Goal: Book appointment/travel/reservation

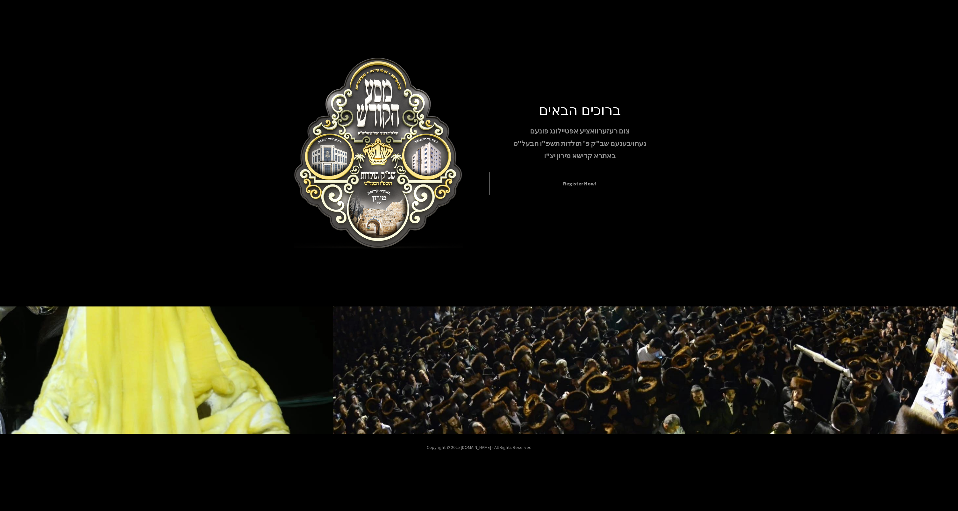
click at [568, 184] on button "Register Now!" at bounding box center [579, 184] width 165 height 8
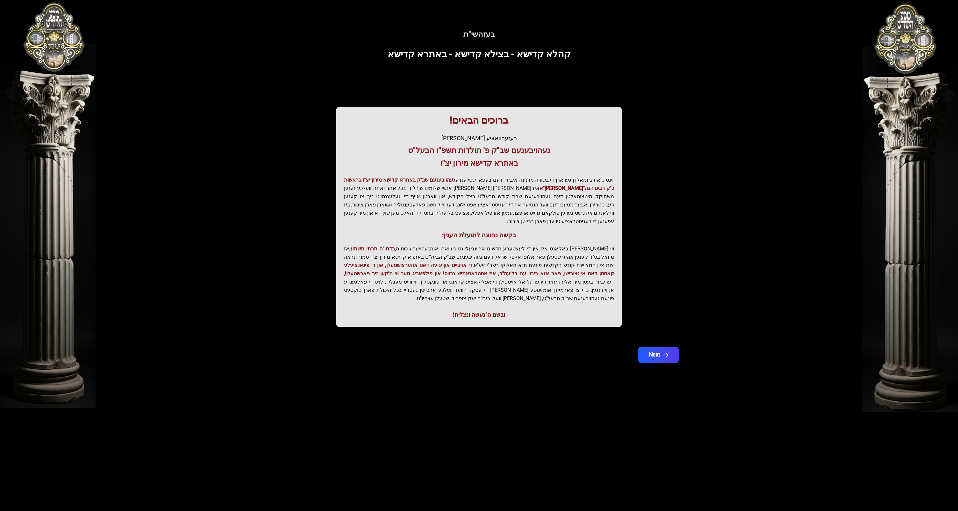
click at [658, 358] on button "Next" at bounding box center [658, 355] width 40 height 16
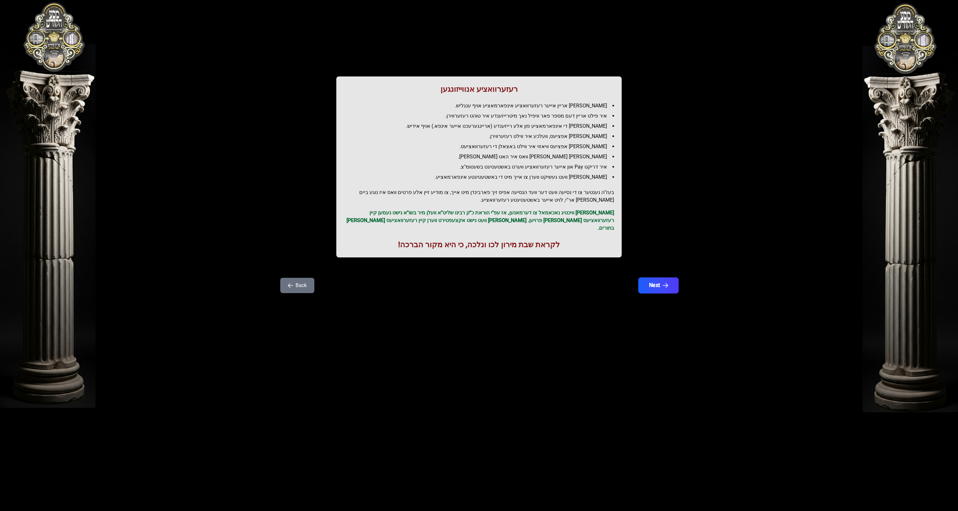
click at [666, 283] on icon "button" at bounding box center [664, 285] width 5 height 5
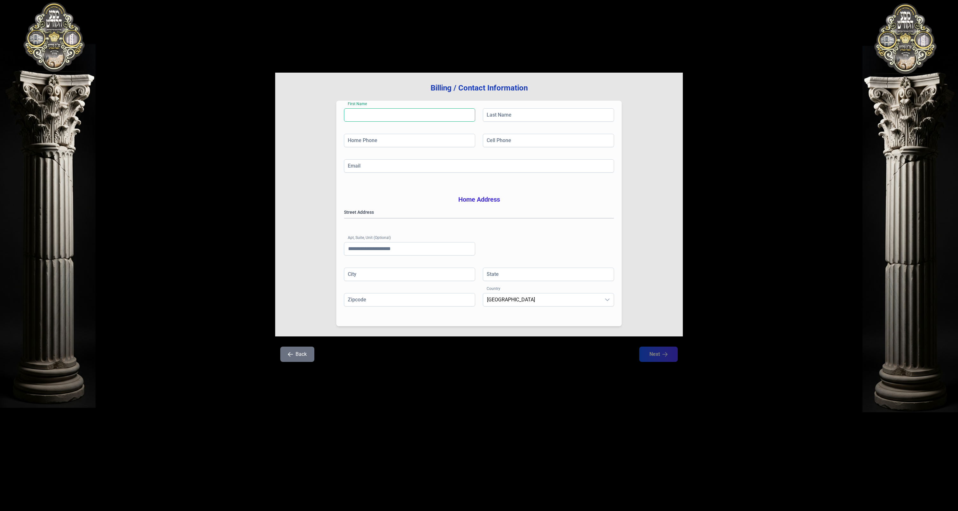
click at [366, 110] on input "First Name" at bounding box center [409, 114] width 131 height 13
click at [503, 116] on input "Last Name" at bounding box center [548, 114] width 131 height 13
click at [379, 115] on input "First Name" at bounding box center [409, 114] width 131 height 13
type input "*"
click at [499, 116] on input "Last Name" at bounding box center [548, 114] width 131 height 13
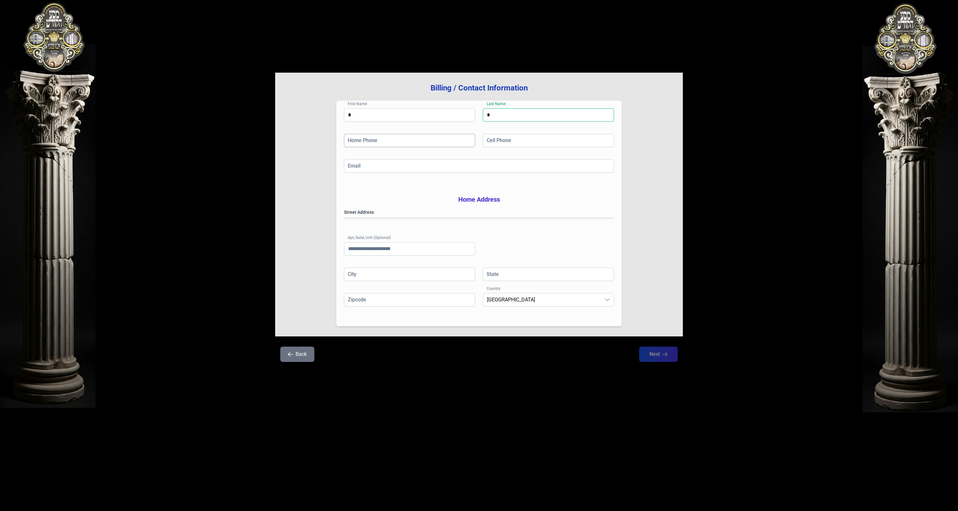
type input "*"
click at [442, 142] on input "Home Phone" at bounding box center [409, 140] width 131 height 13
type input "**********"
click at [555, 144] on input "Cell Phone" at bounding box center [548, 140] width 131 height 13
type input "**********"
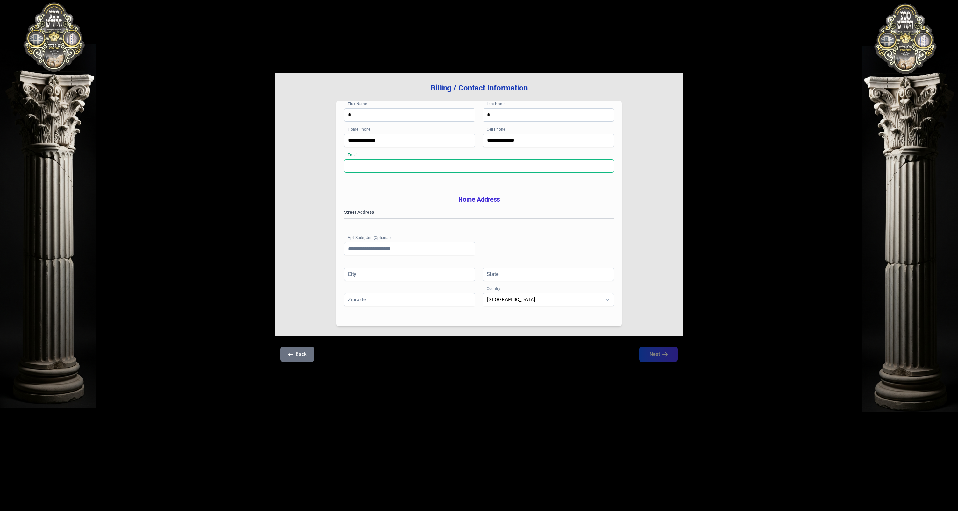
click at [537, 167] on input "Email" at bounding box center [479, 165] width 270 height 13
type input "**********"
click at [344, 218] on gmp-place-autocomplete at bounding box center [344, 218] width 0 height 0
type input "********"
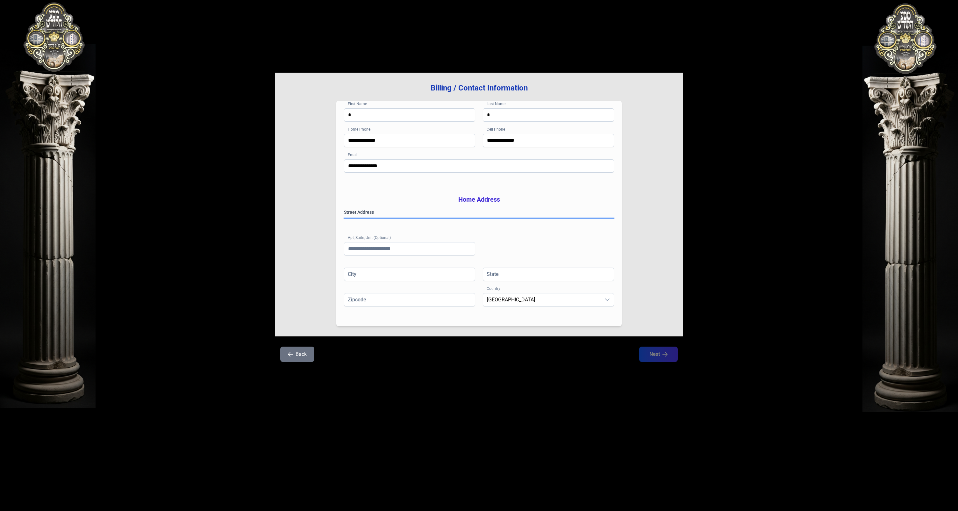
type input "**"
type input "*****"
click at [647, 360] on button "Next" at bounding box center [658, 354] width 40 height 16
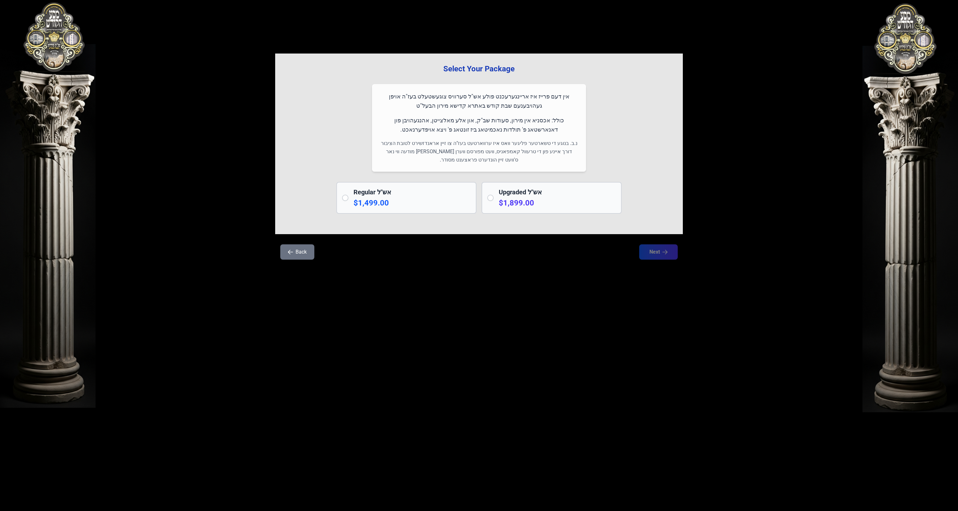
click at [552, 208] on p "$1,899.00" at bounding box center [557, 203] width 117 height 10
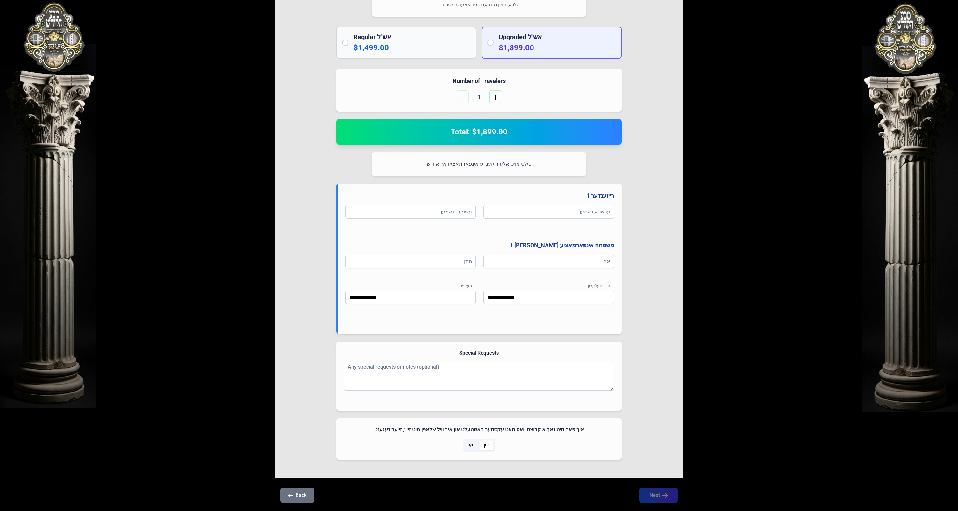
scroll to position [153, 0]
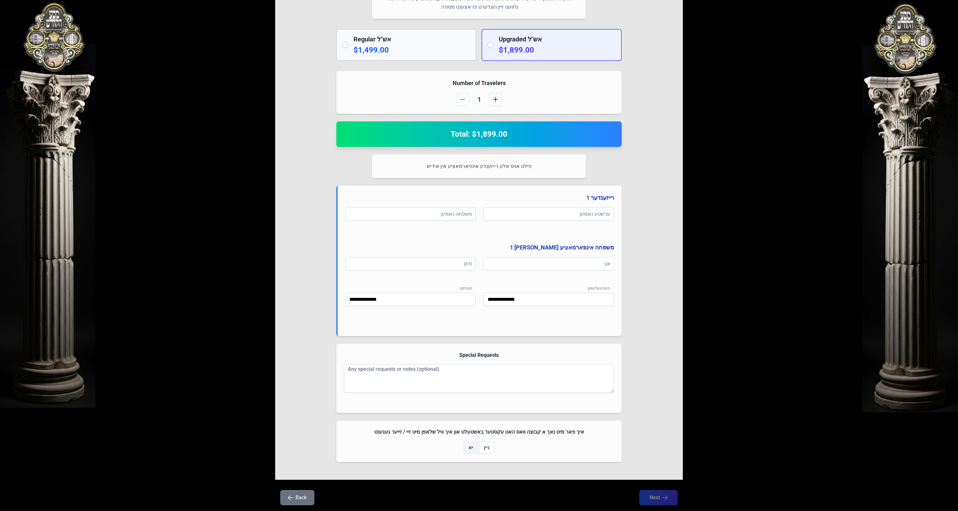
drag, startPoint x: 477, startPoint y: 224, endPoint x: 477, endPoint y: 217, distance: 7.0
click at [477, 221] on div "ערשטע נאמען משפחה נאמען" at bounding box center [479, 222] width 269 height 31
click at [522, 214] on input at bounding box center [548, 213] width 131 height 13
type input "*"
click at [452, 218] on input at bounding box center [410, 213] width 131 height 13
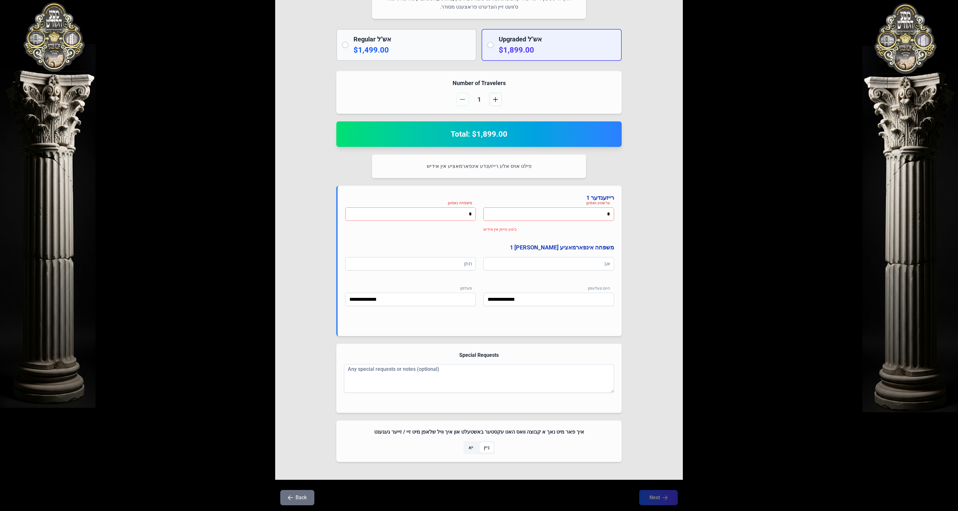
type input "*"
click at [513, 218] on input "*" at bounding box center [548, 213] width 131 height 13
type input "*"
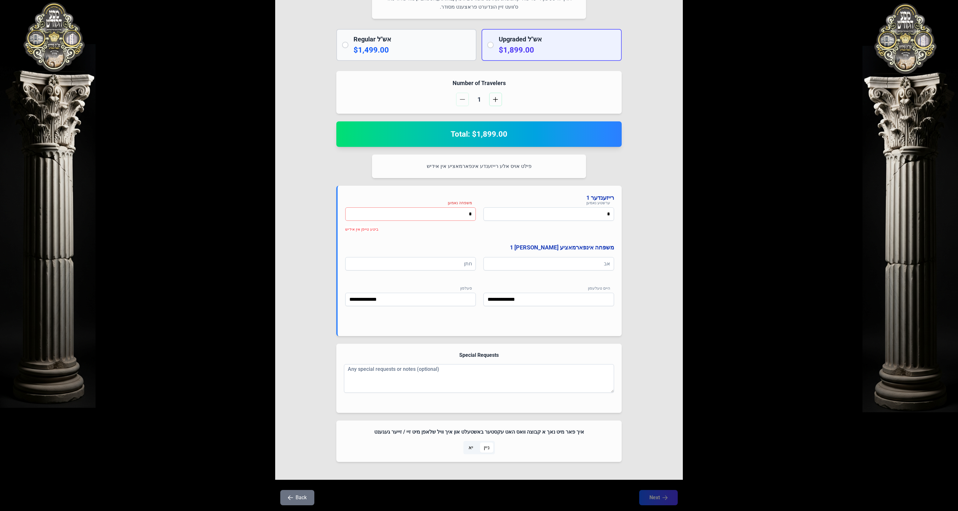
click at [467, 215] on input "*" at bounding box center [410, 213] width 131 height 13
type input "*"
click at [513, 266] on input at bounding box center [548, 263] width 131 height 13
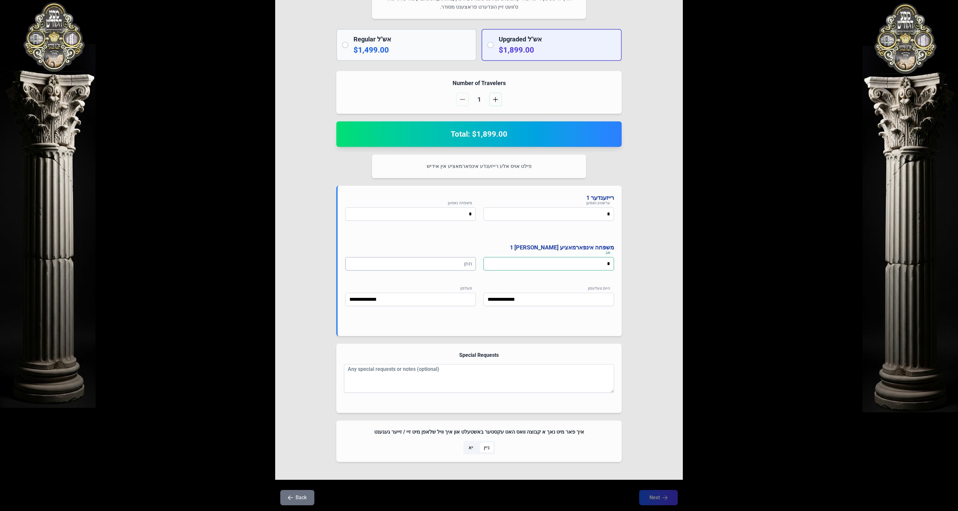
type input "*"
click at [446, 266] on input at bounding box center [410, 263] width 131 height 13
type input "*"
click at [521, 300] on input "**********" at bounding box center [548, 299] width 131 height 13
click at [419, 301] on input "**********" at bounding box center [410, 299] width 131 height 13
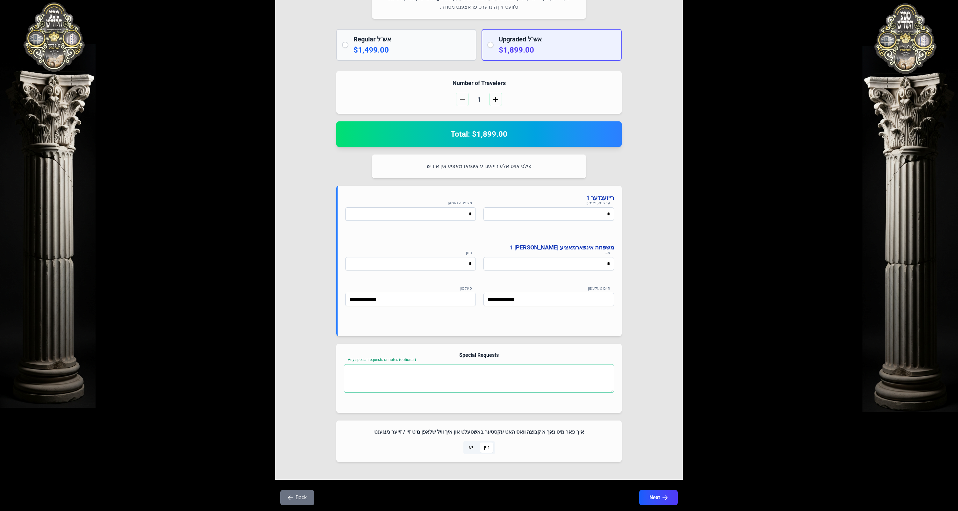
click at [464, 366] on textarea "Any special requests or notes (optional)" at bounding box center [479, 378] width 270 height 29
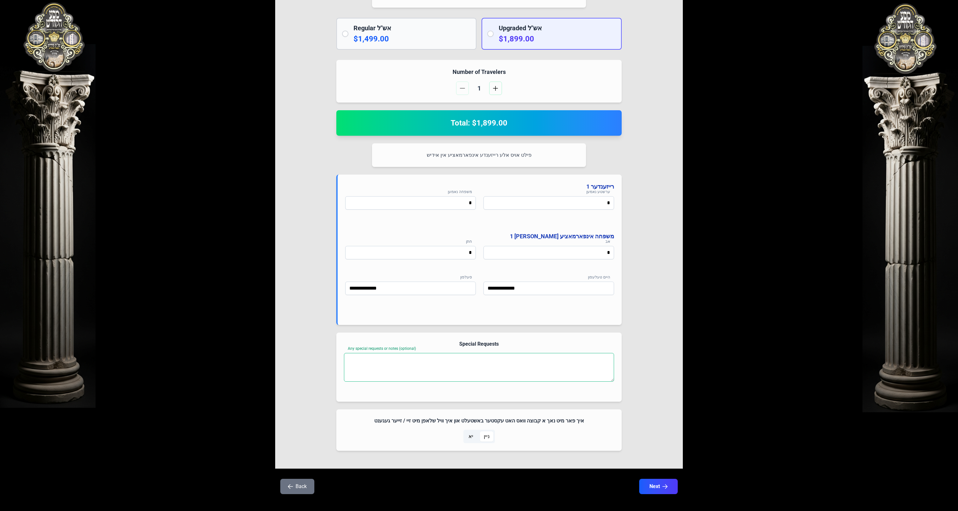
scroll to position [170, 0]
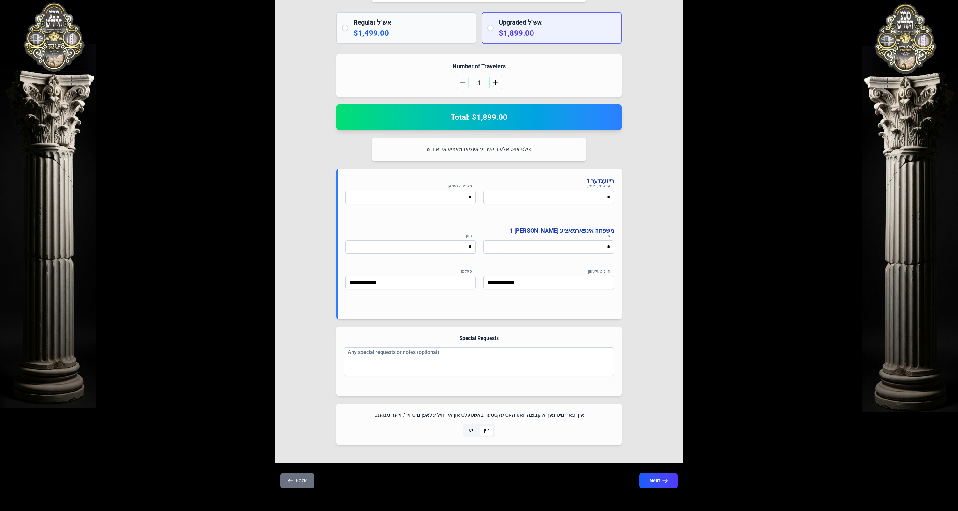
click at [484, 432] on span "ניין" at bounding box center [487, 431] width 6 height 8
click at [650, 478] on button "Next" at bounding box center [658, 480] width 40 height 16
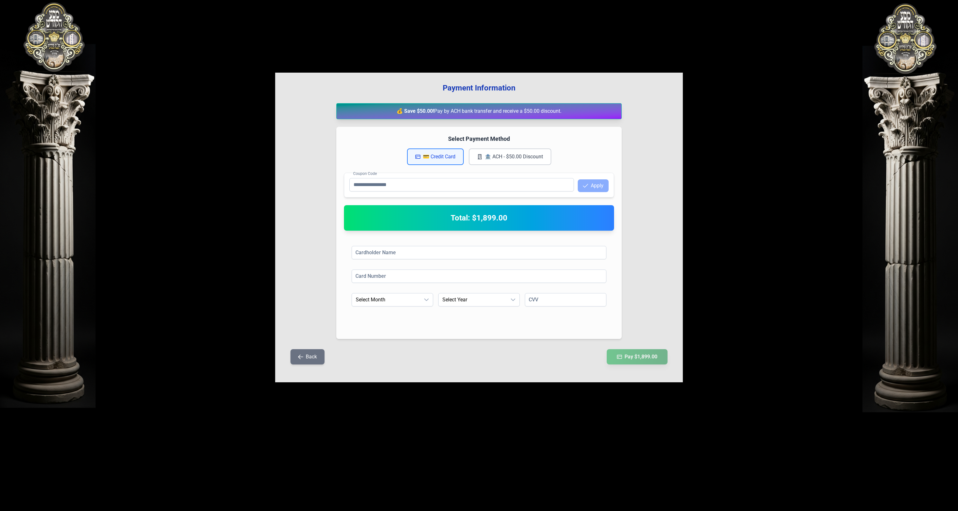
click at [512, 160] on button "🏦 ACH - $50.00 Discount" at bounding box center [510, 156] width 82 height 17
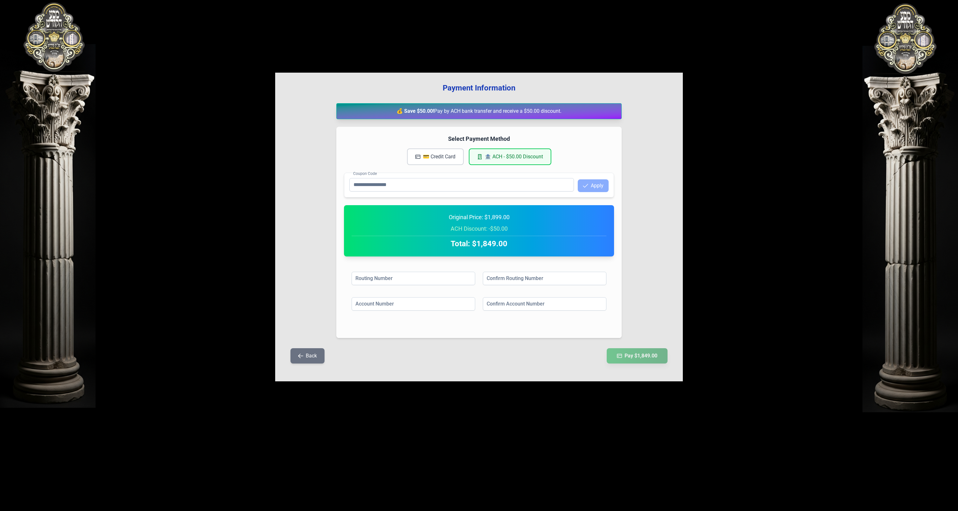
click at [440, 155] on button "💳 Credit Card" at bounding box center [435, 156] width 57 height 17
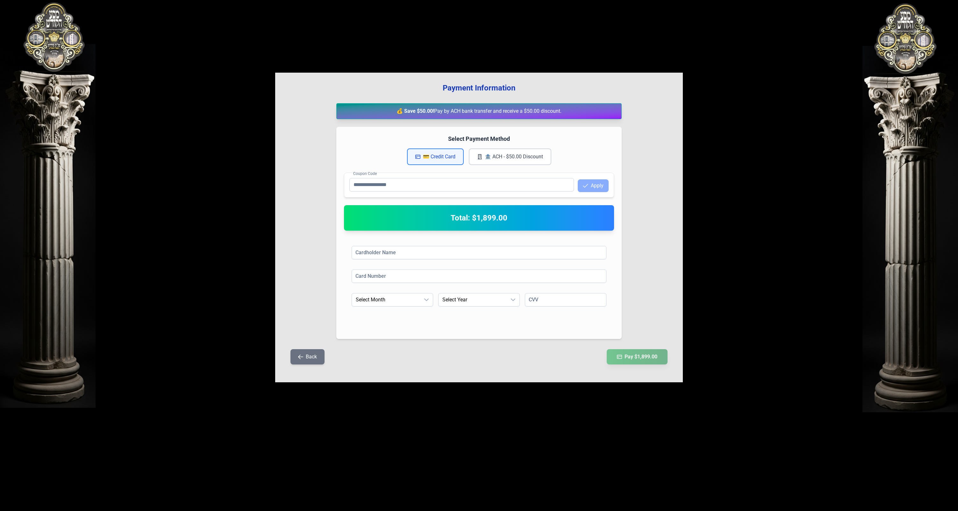
click at [506, 155] on button "🏦 ACH - $50.00 Discount" at bounding box center [510, 156] width 82 height 17
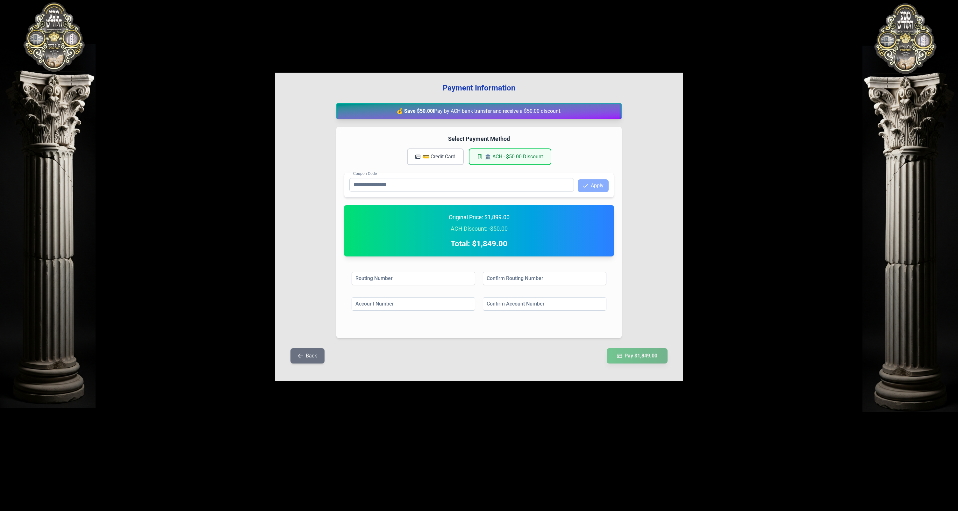
click at [450, 147] on div "Select Payment Method 💳 Credit Card 🏦 ACH - $50.00 Discount" at bounding box center [479, 149] width 270 height 31
click at [424, 151] on button "💳 Credit Card" at bounding box center [435, 156] width 57 height 17
